Goal: Use online tool/utility: Utilize a website feature to perform a specific function

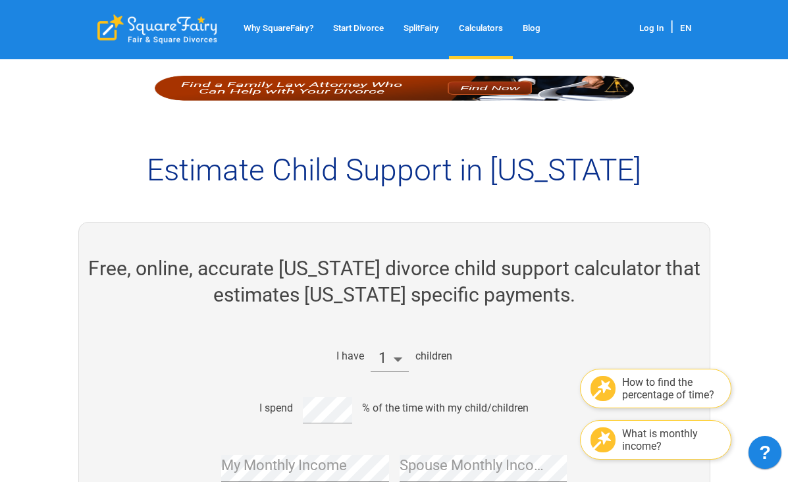
click at [383, 306] on h2 "Free, online, accurate [US_STATE] divorce child support calculator that estimat…" at bounding box center [394, 281] width 631 height 53
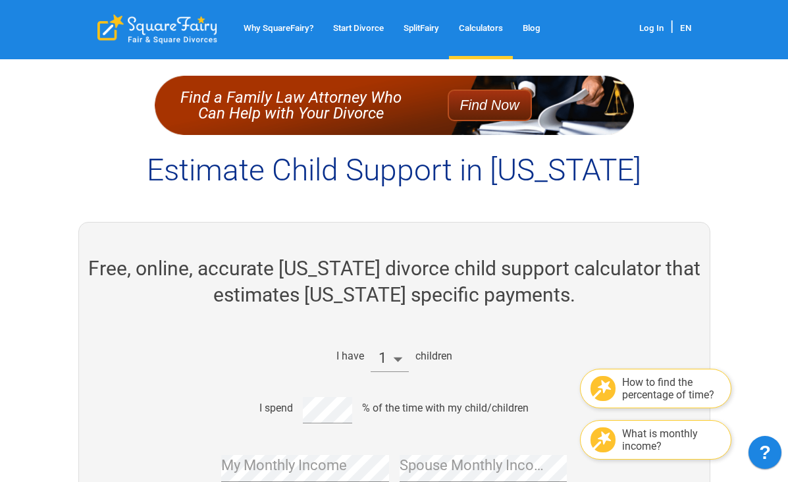
click at [389, 374] on div "I have 1 children How to find the percentage of time? I spend % of the time wit…" at bounding box center [389, 457] width 535 height 253
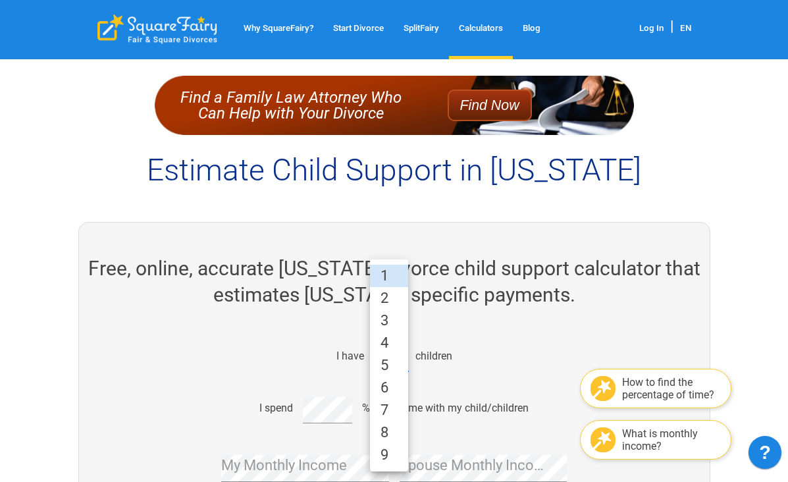
click at [390, 326] on li "3" at bounding box center [389, 320] width 38 height 22
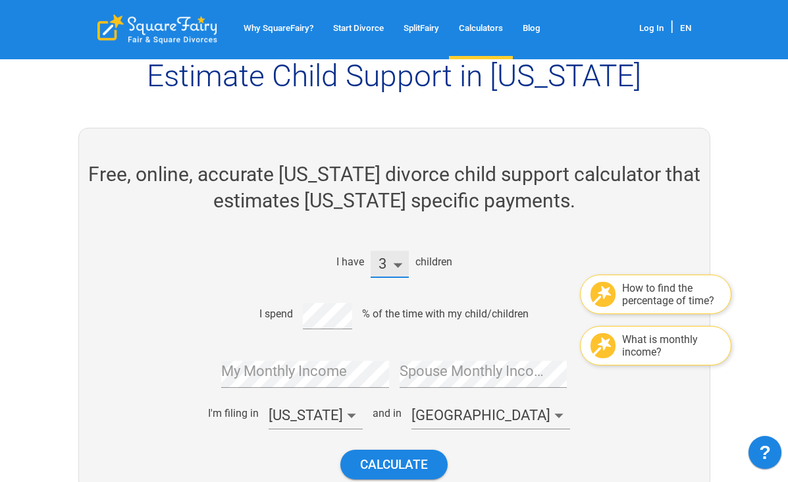
scroll to position [151, 0]
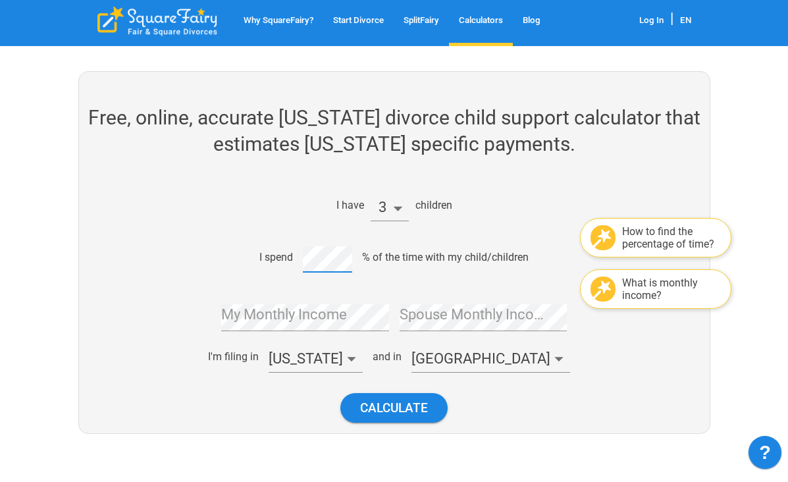
click at [302, 308] on div "My Monthly Income" at bounding box center [305, 313] width 168 height 38
click at [113, 299] on div "I have 3 children How to find the percentage of time? I spend % of the time wit…" at bounding box center [388, 306] width 641 height 253
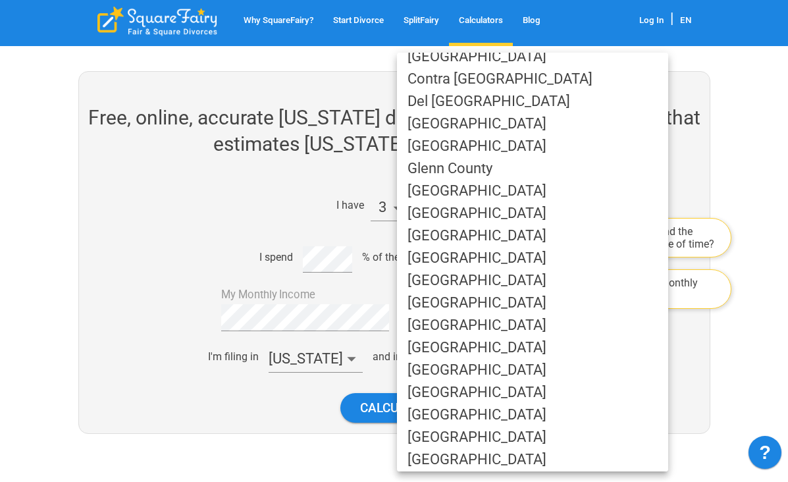
scroll to position [150, 0]
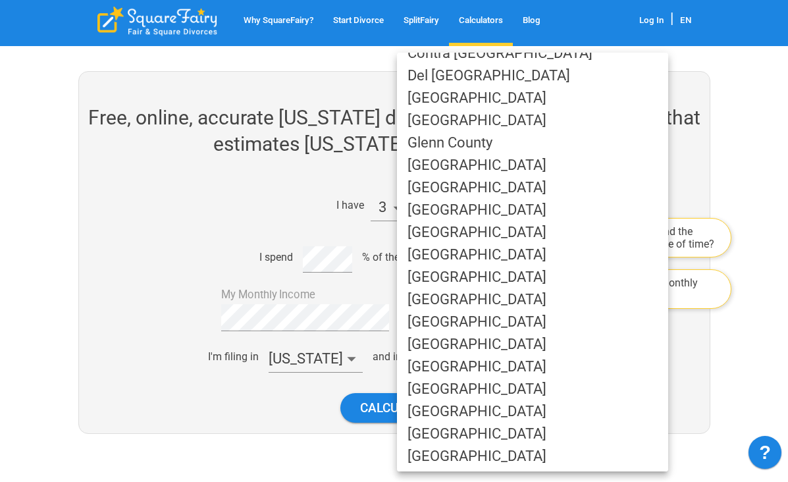
click at [492, 323] on li "[GEOGRAPHIC_DATA]" at bounding box center [532, 322] width 271 height 22
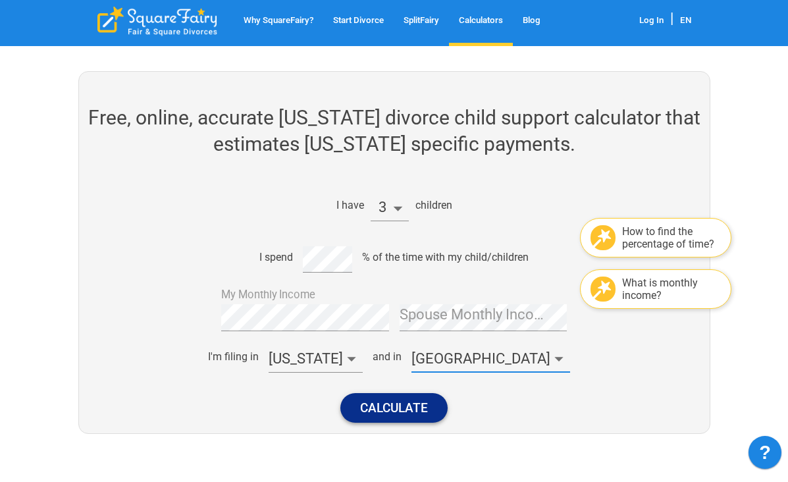
click at [408, 403] on button "Calculate" at bounding box center [393, 408] width 107 height 30
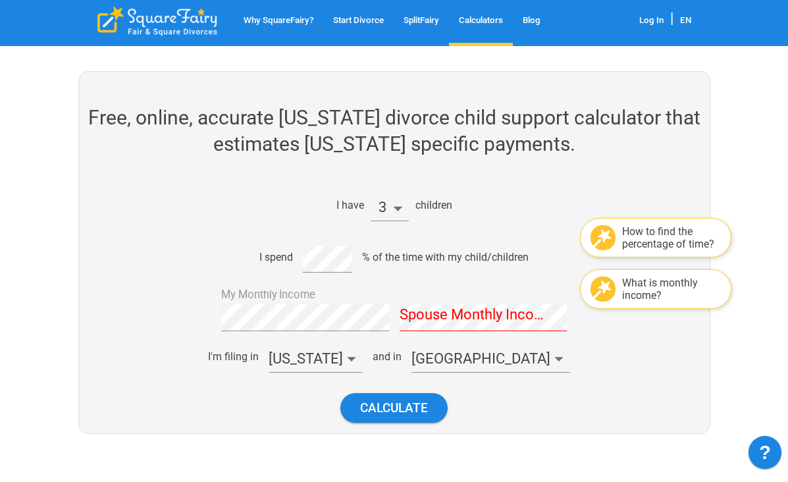
click at [452, 317] on div "Spouse Monthly Income" at bounding box center [484, 313] width 168 height 38
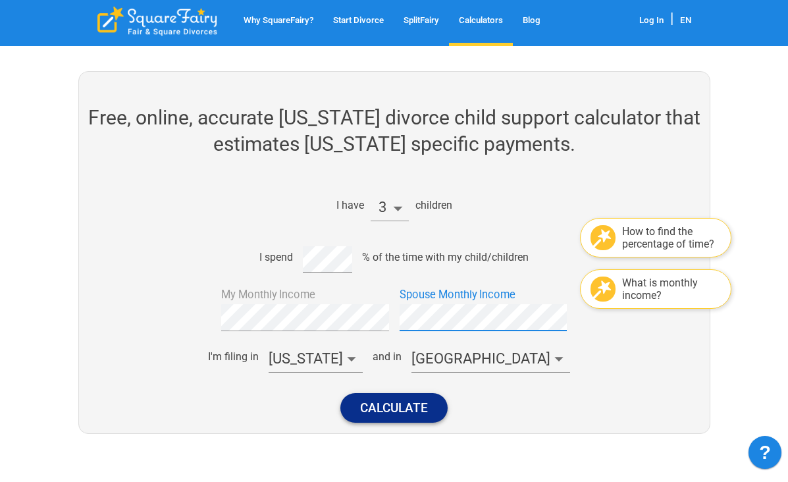
click at [418, 410] on button "Calculate" at bounding box center [393, 408] width 107 height 30
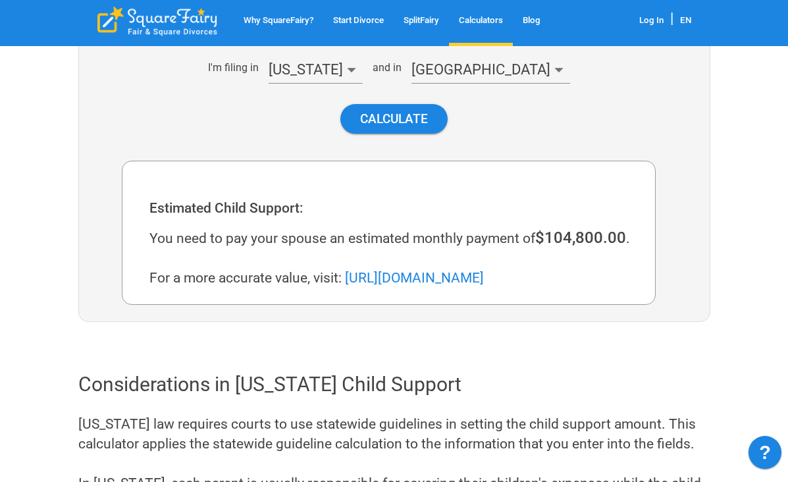
scroll to position [441, 0]
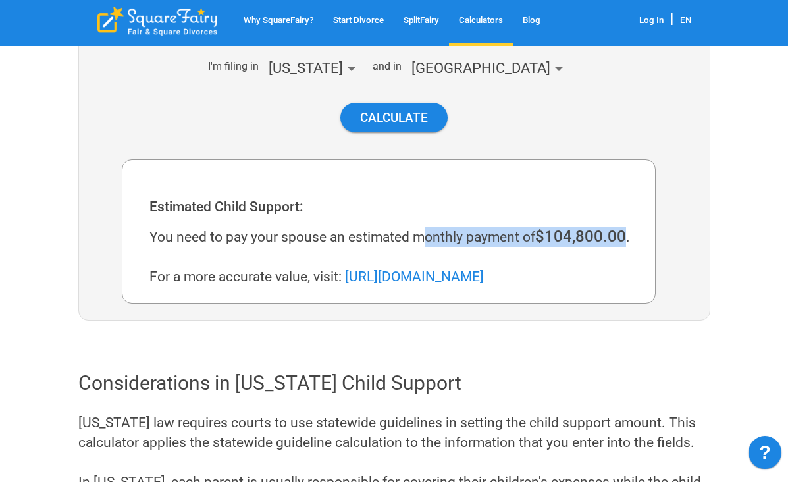
drag, startPoint x: 421, startPoint y: 233, endPoint x: 624, endPoint y: 238, distance: 203.5
click at [624, 238] on div "You need to pay your spouse an estimated monthly payment of $104,800.00 . For a…" at bounding box center [394, 256] width 490 height 60
click at [624, 238] on span "$104,800.00" at bounding box center [580, 236] width 91 height 18
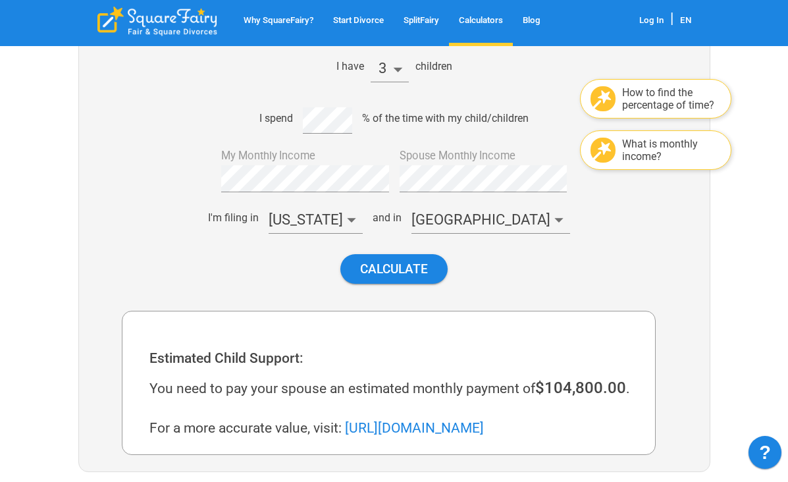
scroll to position [230, 0]
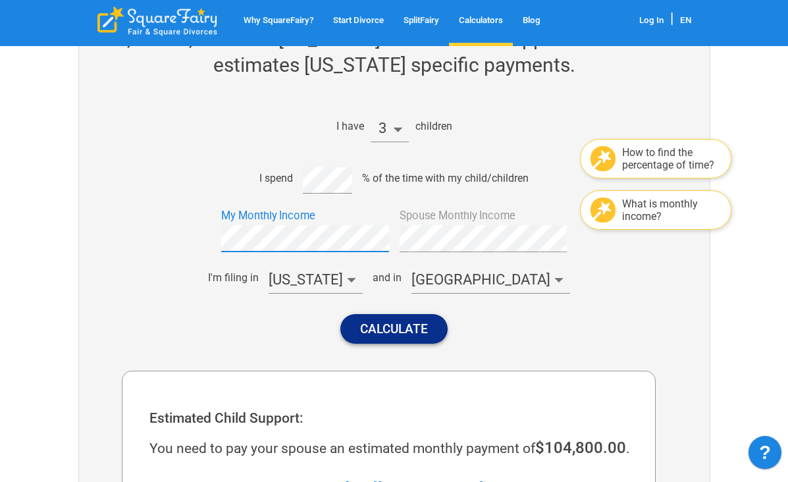
click at [373, 317] on button "Calculate" at bounding box center [393, 329] width 107 height 30
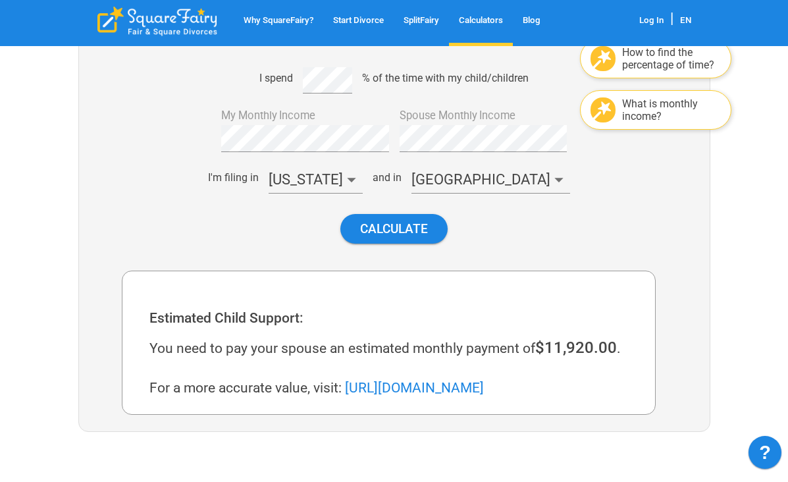
scroll to position [386, 0]
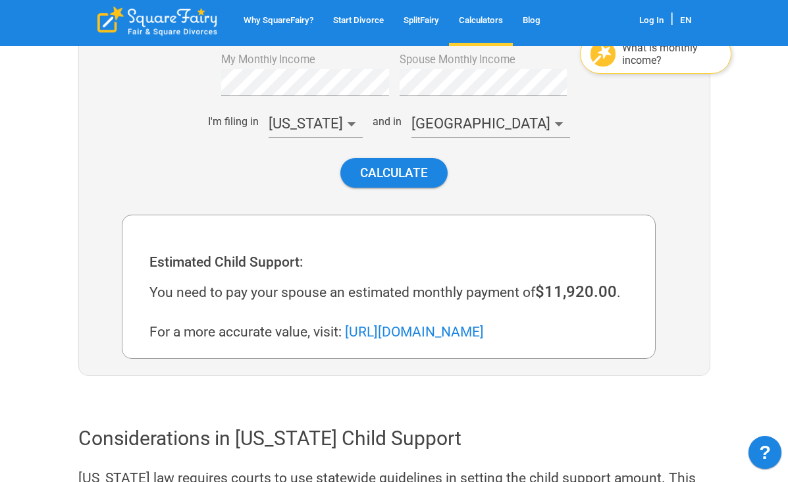
click at [337, 130] on div at bounding box center [394, 241] width 788 height 482
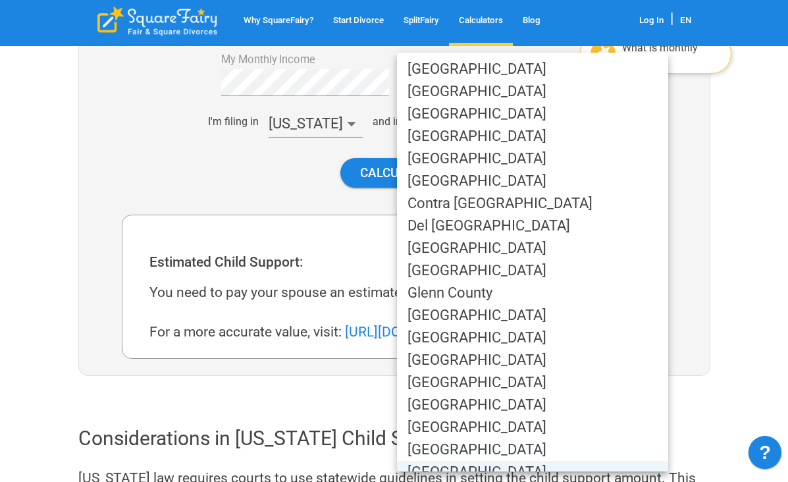
scroll to position [12, 0]
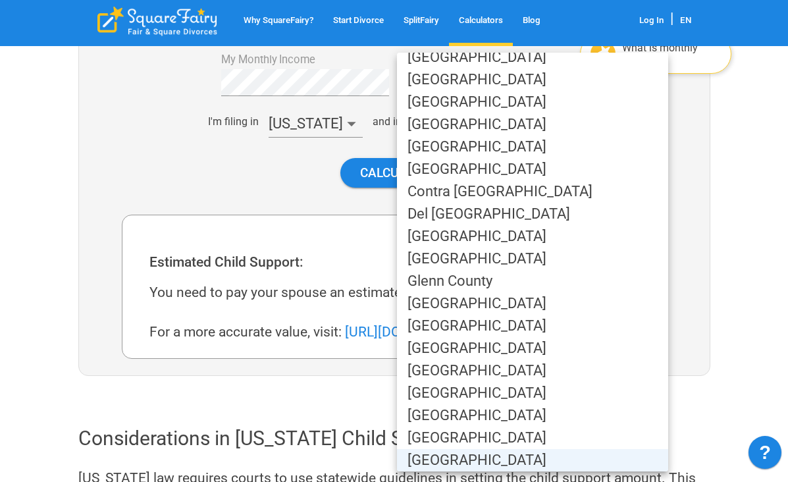
click at [662, 197] on div at bounding box center [394, 241] width 788 height 482
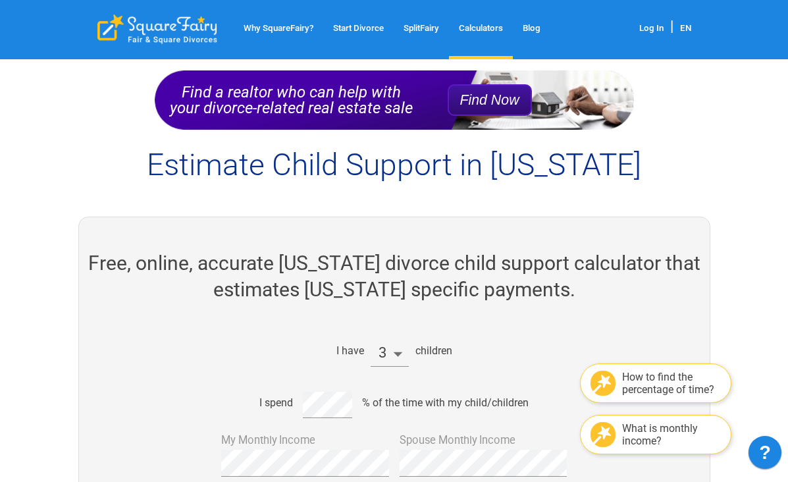
scroll to position [0, 0]
